Goal: Task Accomplishment & Management: Use online tool/utility

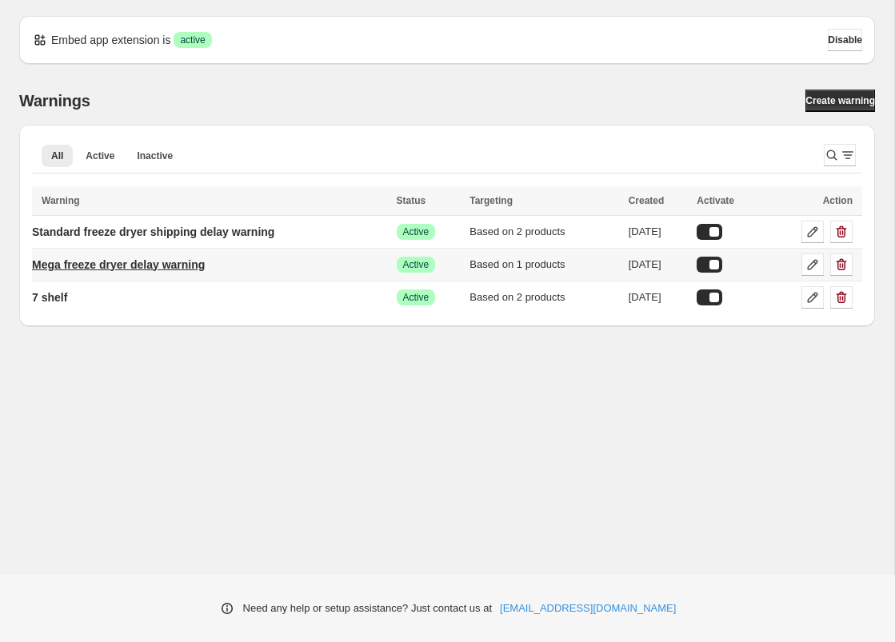
click at [118, 262] on p "Mega freeze dryer delay warning" at bounding box center [118, 265] width 173 height 16
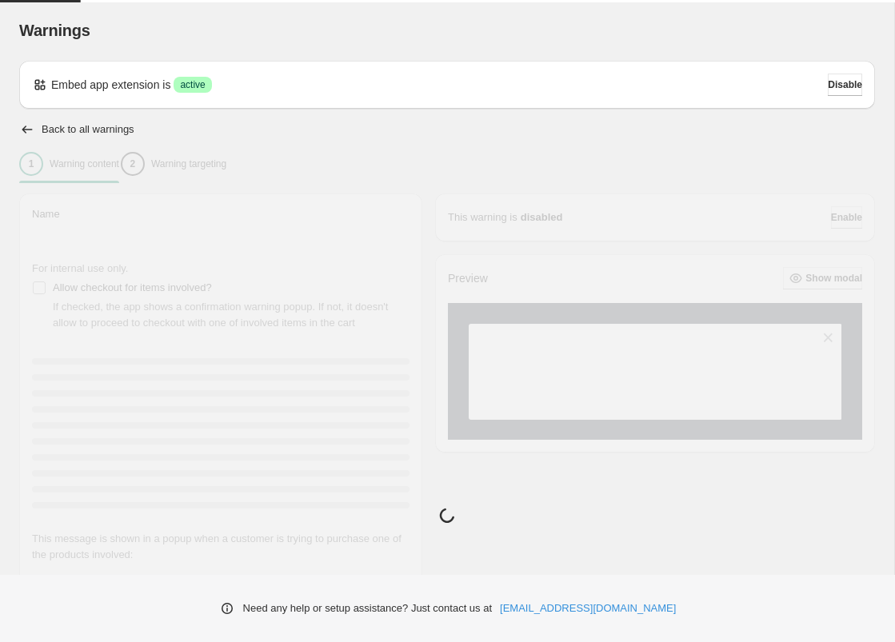
type input "**********"
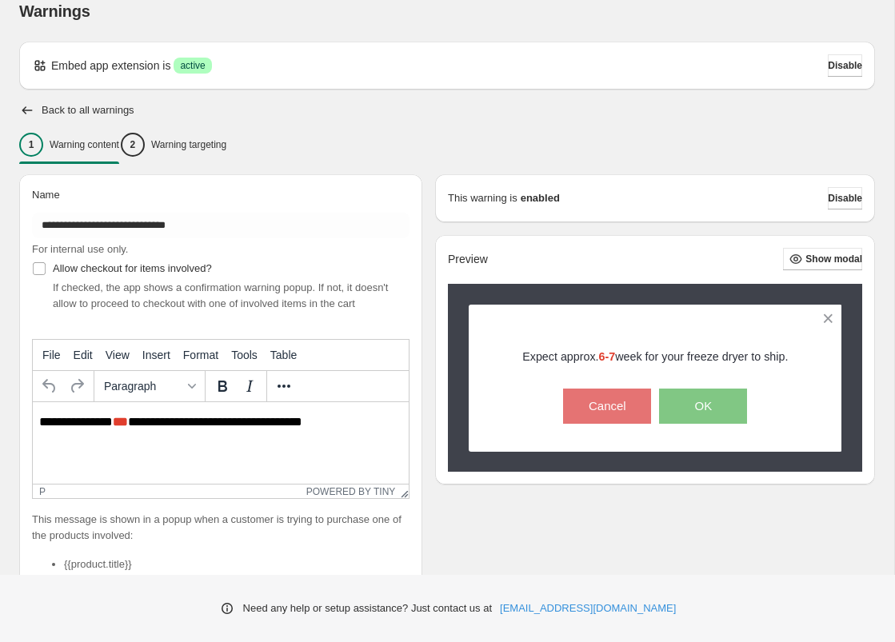
scroll to position [30, 0]
